Goal: Complete application form

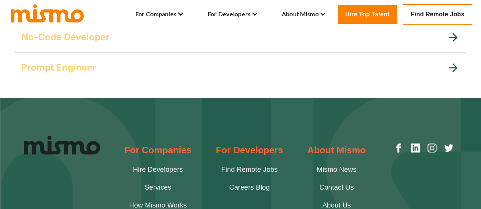
scroll to position [139, 0]
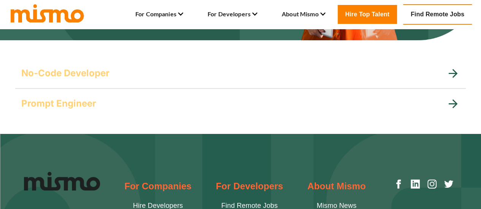
click at [451, 98] on icon at bounding box center [452, 103] width 13 height 13
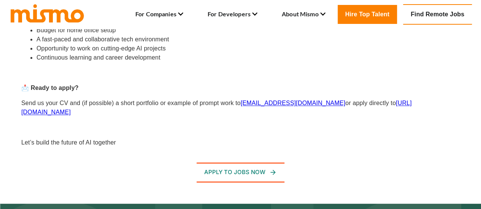
scroll to position [481, 0]
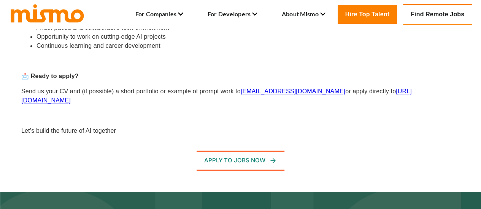
click at [390, 93] on link "https://mismo.team/" at bounding box center [216, 96] width 390 height 16
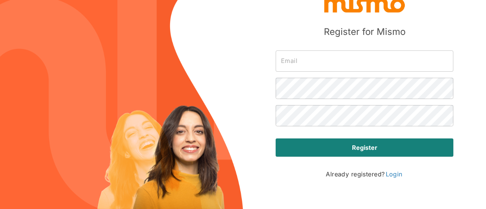
click at [310, 63] on input "text" at bounding box center [365, 61] width 178 height 21
drag, startPoint x: 232, startPoint y: 153, endPoint x: 247, endPoint y: 148, distance: 16.0
click at [232, 153] on img at bounding box center [121, 104] width 243 height 209
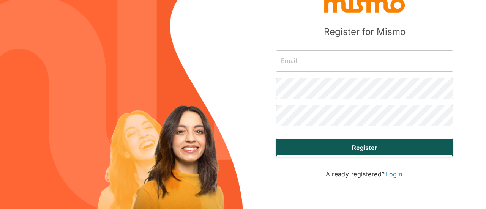
click at [328, 151] on button "Register" at bounding box center [365, 148] width 178 height 18
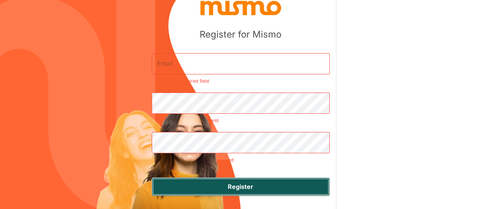
scroll to position [3, 0]
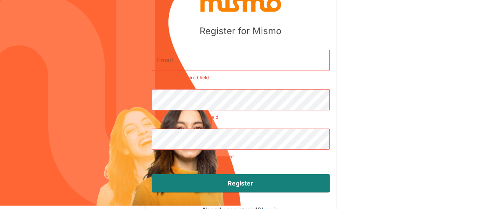
click at [315, 50] on input "text" at bounding box center [241, 60] width 178 height 21
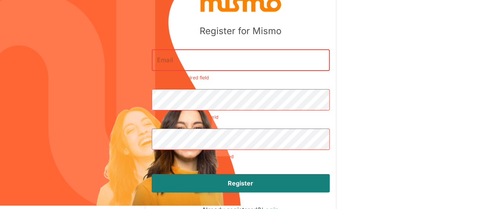
type input "[EMAIL_ADDRESS][DOMAIN_NAME]"
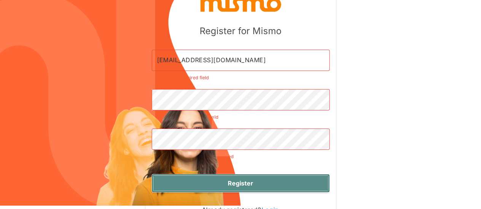
click at [253, 179] on strong "Register" at bounding box center [240, 183] width 25 height 9
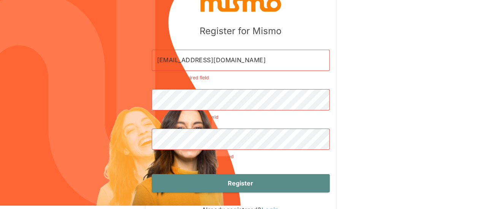
scroll to position [0, 0]
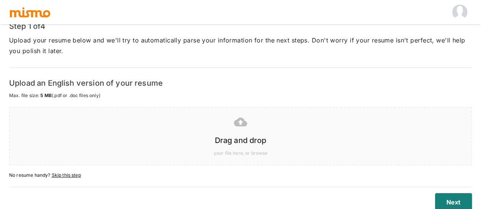
scroll to position [59, 0]
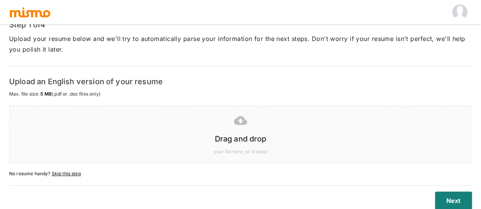
click at [235, 112] on div at bounding box center [238, 120] width 449 height 19
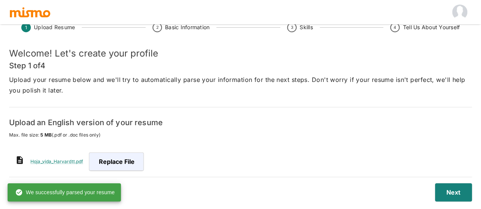
scroll to position [18, 0]
click at [460, 193] on button "Next" at bounding box center [452, 192] width 40 height 18
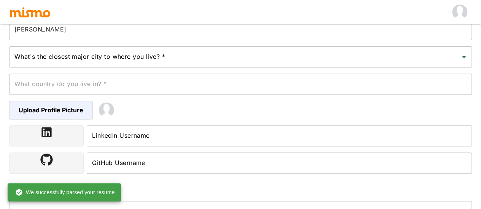
scroll to position [132, 0]
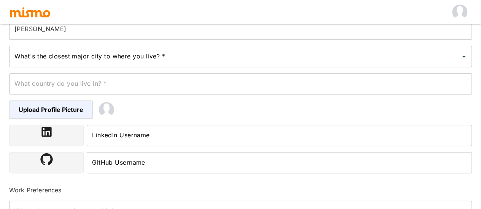
click at [100, 55] on input "What's the closest major city to where you live? *" at bounding box center [235, 56] width 444 height 14
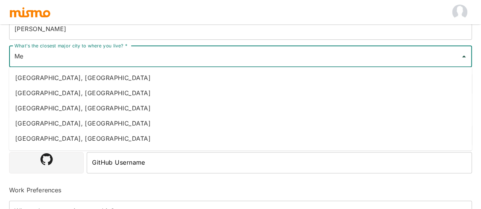
type input "M"
click at [69, 59] on input "[GEOGRAPHIC_DATA]" at bounding box center [235, 56] width 444 height 14
click at [55, 56] on input "[GEOGRAPHIC_DATA]" at bounding box center [235, 56] width 444 height 14
drag, startPoint x: 56, startPoint y: 56, endPoint x: 0, endPoint y: 57, distance: 55.9
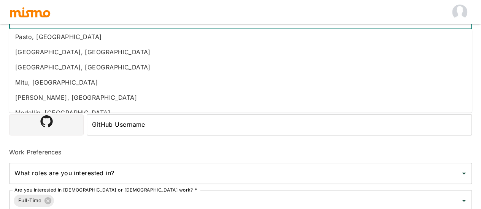
scroll to position [1064, 0]
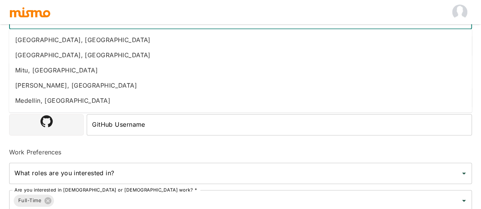
click at [60, 103] on li "Medellin, [GEOGRAPHIC_DATA]" at bounding box center [240, 100] width 462 height 15
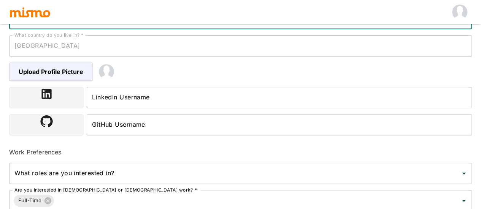
type input "Medellin, [GEOGRAPHIC_DATA]"
type input "[GEOGRAPHIC_DATA]"
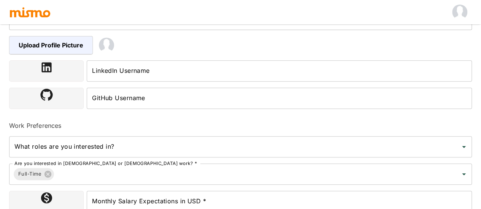
scroll to position [208, 0]
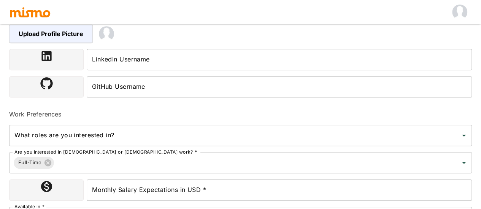
type input "Medellin, [GEOGRAPHIC_DATA]"
click at [109, 55] on input "LinkedIn Username" at bounding box center [279, 59] width 385 height 21
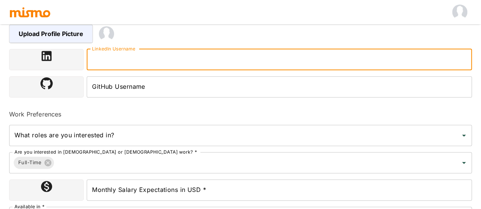
click at [119, 58] on input "LinkedIn Username" at bounding box center [279, 59] width 385 height 21
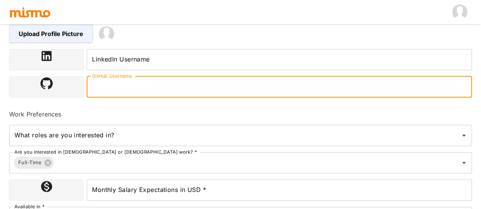
click at [112, 90] on input "GitHub Username" at bounding box center [279, 86] width 385 height 21
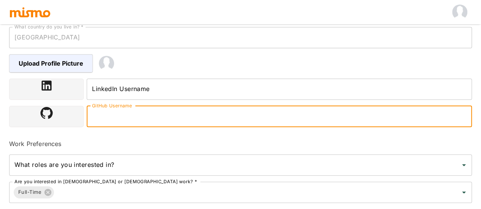
scroll to position [170, 0]
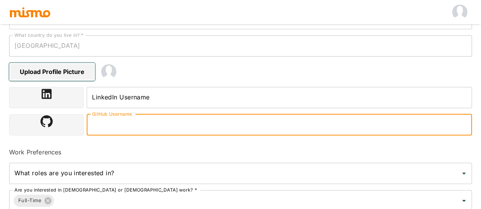
click at [62, 71] on span "Upload Profile Picture" at bounding box center [52, 72] width 86 height 18
click at [0, 0] on input "Upload Profile Picture" at bounding box center [0, 0] width 0 height 0
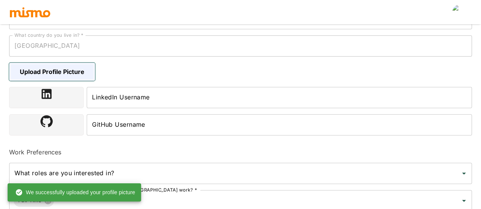
scroll to position [208, 0]
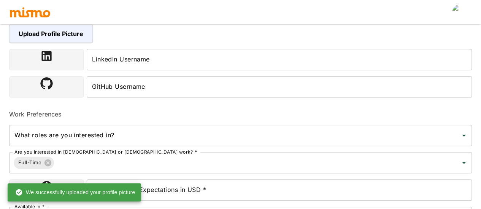
click at [142, 63] on input "LinkedIn Username" at bounding box center [279, 59] width 385 height 21
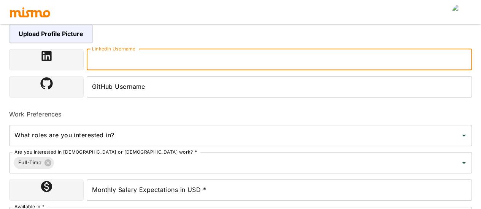
click at [138, 84] on input "GitHub Username" at bounding box center [279, 86] width 385 height 21
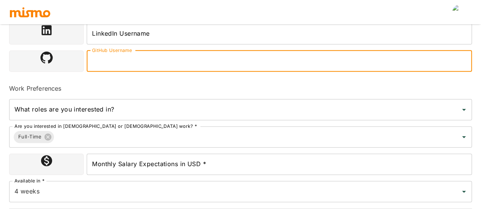
scroll to position [246, 0]
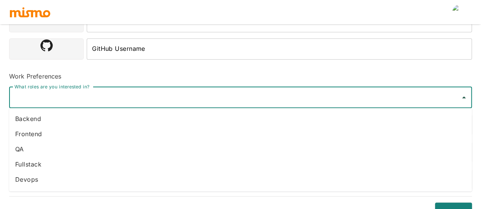
click at [78, 101] on input "What roles are you interested in?" at bounding box center [235, 97] width 444 height 14
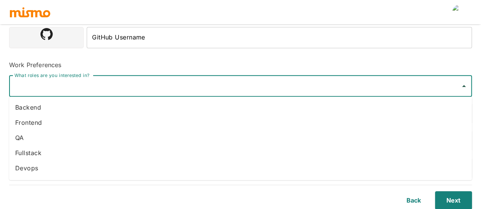
click at [41, 111] on li "Backend" at bounding box center [240, 107] width 462 height 15
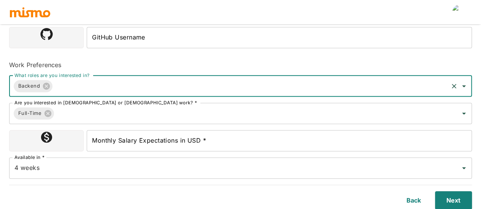
click at [211, 140] on input "Monthly Salary Expectations in USD *" at bounding box center [279, 140] width 385 height 21
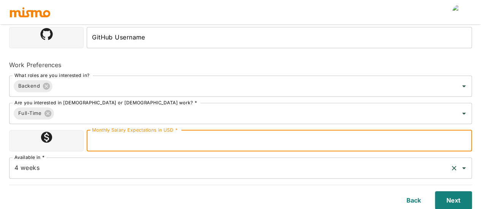
click at [73, 171] on input "4 weeks" at bounding box center [230, 168] width 434 height 14
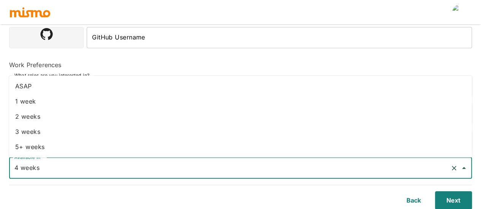
click at [44, 106] on li "1 week" at bounding box center [240, 101] width 462 height 15
type input "1 week"
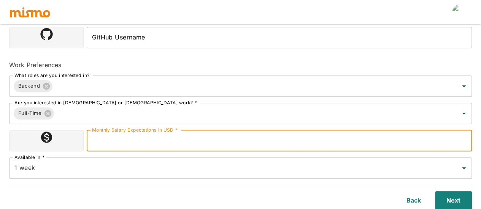
click at [156, 140] on input "Monthly Salary Expectations in USD *" at bounding box center [279, 140] width 385 height 21
type input "1000"
click at [210, 172] on input "1 week" at bounding box center [230, 168] width 434 height 14
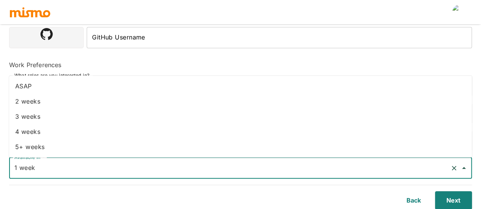
click at [210, 12] on div at bounding box center [240, 12] width 462 height 24
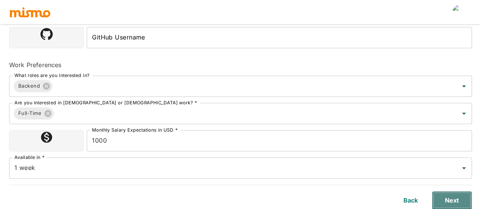
click at [461, 200] on button "Next" at bounding box center [452, 200] width 40 height 18
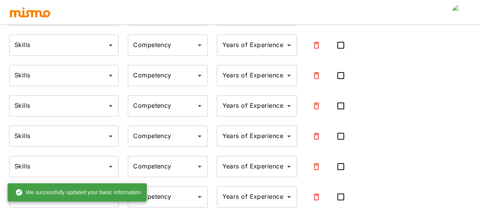
type input "Spring Boot"
type input "Expert"
type input "9"
type input "Jmeter"
type input "Expert"
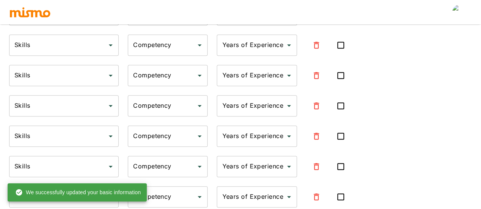
type input "7"
type input "SCRUM"
type input "Expert"
type input "5"
type input "Amazon Web Services"
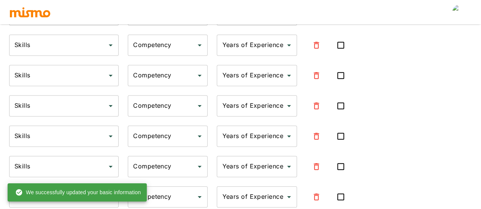
type input "Intermediate"
type input "3"
type input "AWS"
type input "Intermediate"
type input "3"
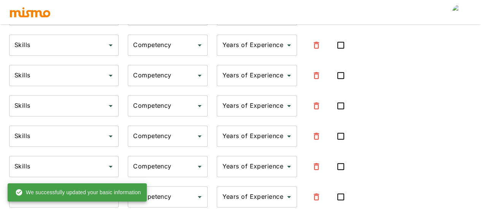
type input "BigQuery"
type input "Intermediate"
type input "3"
type input "Kibana"
type input "Intermediate"
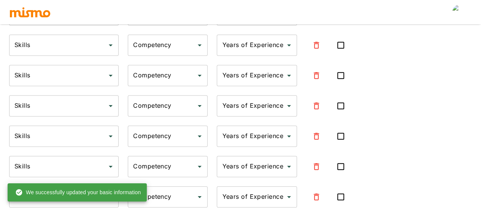
type input "3"
type input "Datadog"
type input "Intermediate"
type input "3"
type input "CI/CD"
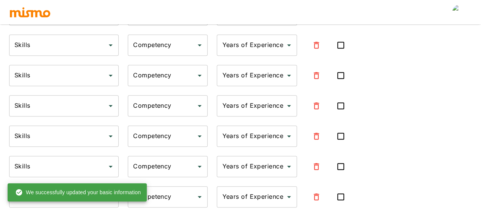
type input "Intermediate"
type input "3"
type input "Golang"
type input "Intermediate"
type input "3"
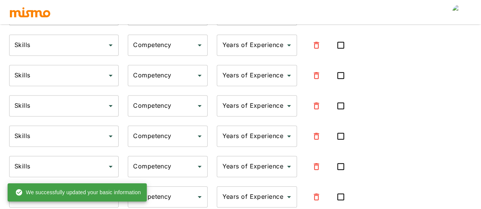
type input "Agile"
type input "Intermediate"
type input "3"
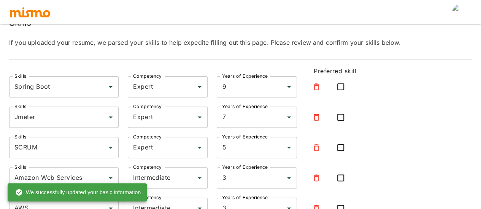
scroll to position [76, 0]
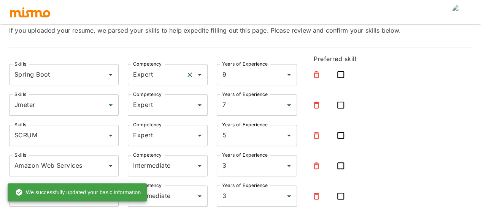
click at [183, 74] on div "Expert Competency" at bounding box center [168, 74] width 80 height 21
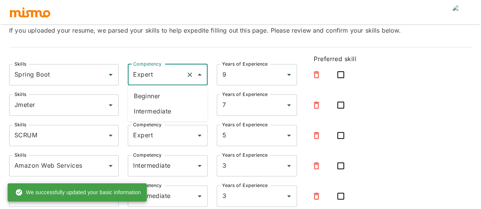
click at [166, 110] on li "Intermediate" at bounding box center [168, 111] width 80 height 15
type input "Intermediate"
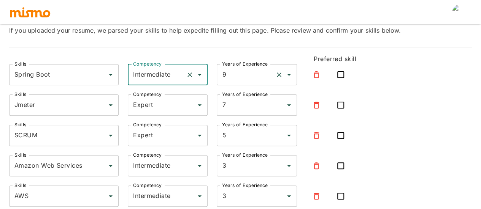
click at [254, 70] on input "9" at bounding box center [246, 75] width 52 height 14
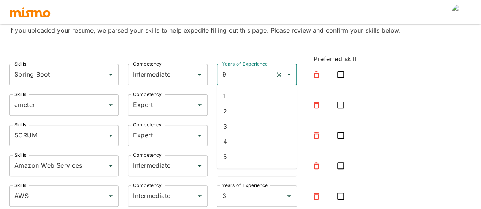
click at [240, 136] on li "4" at bounding box center [257, 141] width 80 height 15
type input "4"
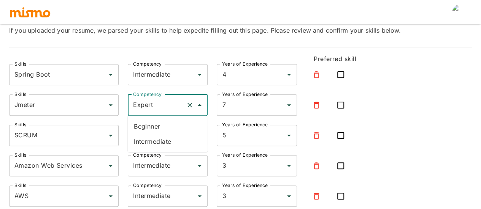
click at [171, 109] on input "Expert" at bounding box center [157, 105] width 52 height 14
click at [167, 141] on li "Intermediate" at bounding box center [168, 141] width 80 height 15
type input "Intermediate"
click at [239, 106] on input "7" at bounding box center [246, 105] width 52 height 14
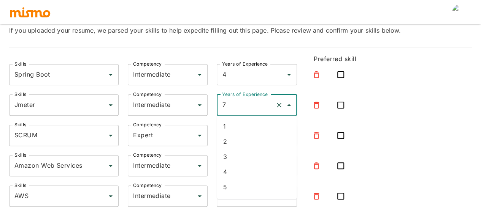
click at [232, 144] on li "2" at bounding box center [257, 141] width 80 height 15
type input "2"
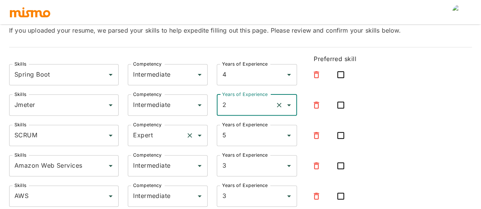
click at [166, 136] on input "Expert" at bounding box center [157, 135] width 52 height 14
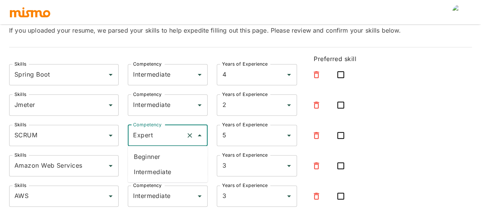
click at [169, 137] on input "Expert" at bounding box center [157, 135] width 52 height 14
click at [197, 136] on icon "Close" at bounding box center [199, 135] width 9 height 9
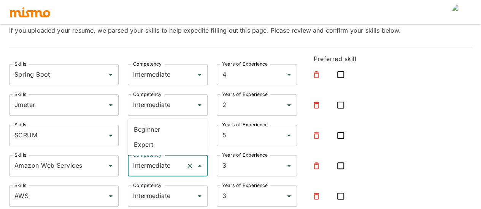
click at [161, 171] on input "Intermediate" at bounding box center [157, 166] width 52 height 14
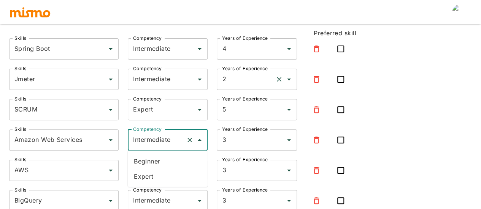
scroll to position [114, 0]
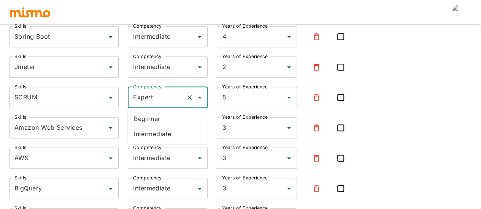
click at [171, 98] on input "Expert" at bounding box center [157, 97] width 52 height 14
click at [200, 98] on icon "Close" at bounding box center [200, 97] width 4 height 2
click at [164, 125] on input "Intermediate" at bounding box center [157, 128] width 52 height 14
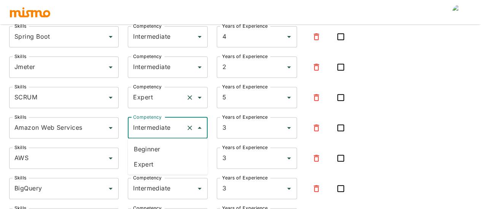
click at [156, 98] on input "Expert" at bounding box center [157, 97] width 52 height 14
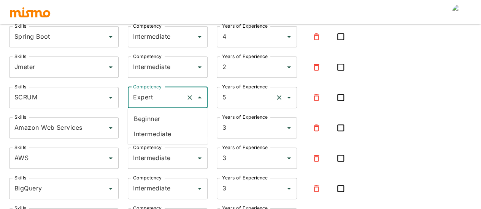
click at [238, 98] on input "5" at bounding box center [246, 97] width 52 height 14
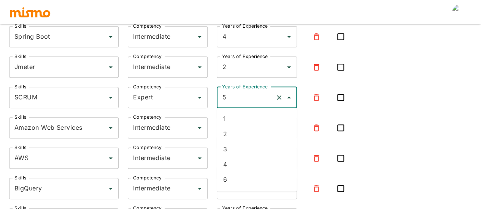
click at [289, 96] on icon "Close" at bounding box center [288, 97] width 9 height 9
click at [375, 101] on div "Skills Spring Boot Skills Competency Intermediate Competency Years of Experienc…" at bounding box center [240, 202] width 462 height 353
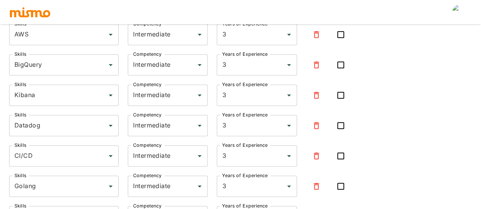
scroll to position [314, 0]
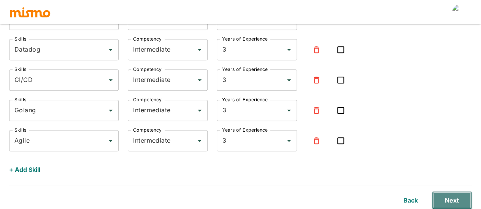
click at [455, 198] on button "Next" at bounding box center [452, 200] width 40 height 18
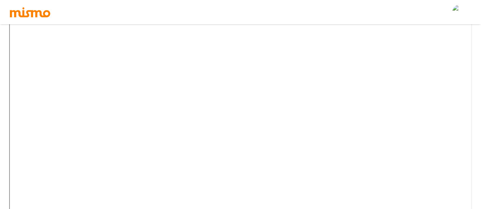
scroll to position [139, 0]
click at [460, 200] on button "Next" at bounding box center [452, 200] width 40 height 18
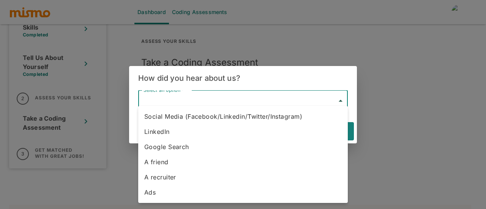
click at [198, 149] on li "Google Search" at bounding box center [243, 146] width 210 height 15
type input "Google Search"
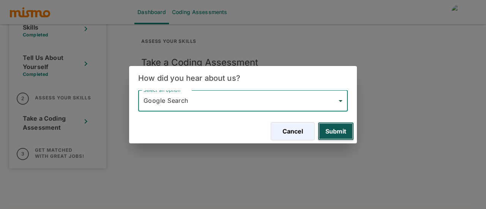
click at [352, 125] on button "Submit" at bounding box center [336, 131] width 36 height 18
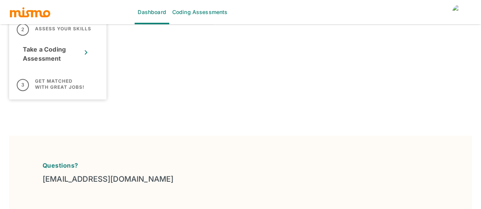
scroll to position [0, 0]
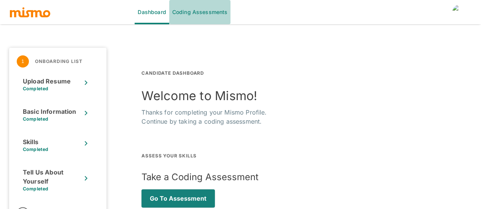
click at [204, 13] on link "Coding Assessments" at bounding box center [200, 12] width 62 height 24
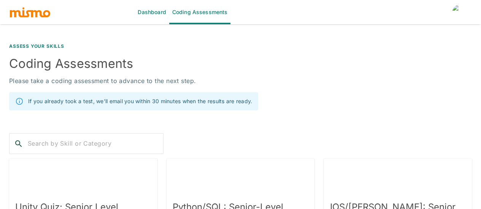
click at [161, 16] on link "Dashboard" at bounding box center [151, 12] width 34 height 24
